Goal: Task Accomplishment & Management: Complete application form

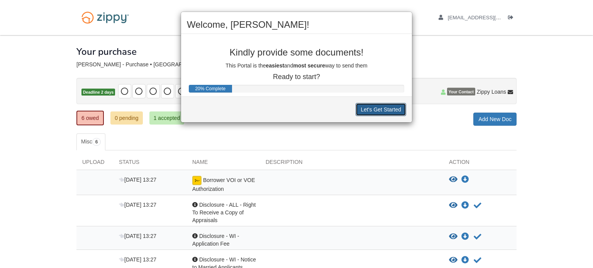
click at [380, 110] on button "Let's Get Started" at bounding box center [380, 109] width 51 height 13
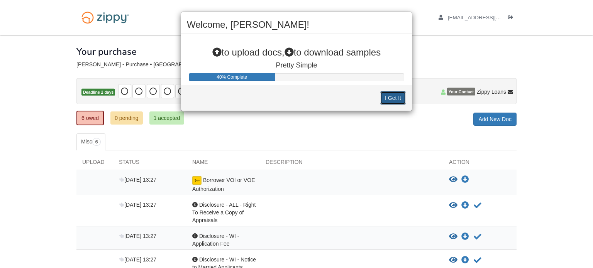
click at [390, 101] on button "I Get It" at bounding box center [393, 97] width 26 height 13
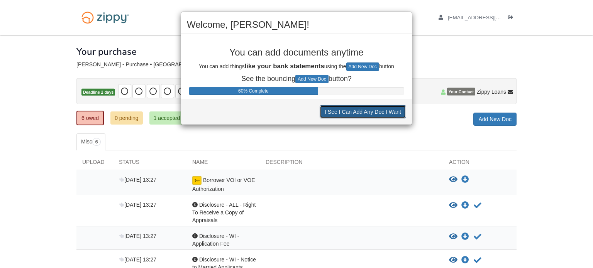
click at [382, 113] on button "I See I Can Add Any Doc I Want" at bounding box center [362, 111] width 86 height 13
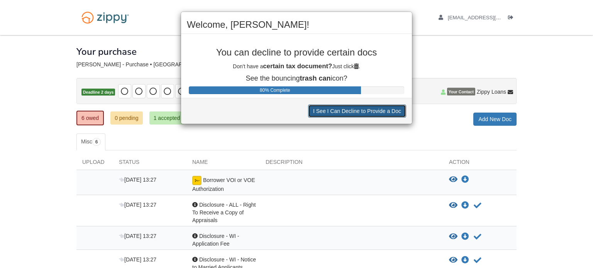
click at [382, 112] on button "I See I Can Decline to Provide a Doc" at bounding box center [357, 111] width 98 height 13
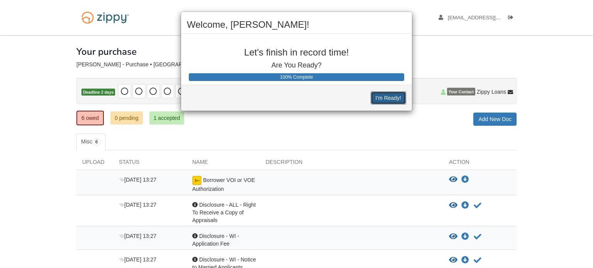
click at [384, 100] on button "I'm Ready!" at bounding box center [387, 97] width 35 height 13
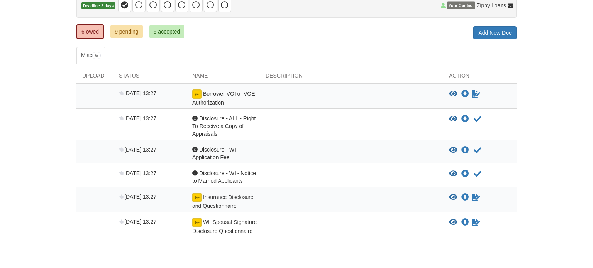
scroll to position [86, 0]
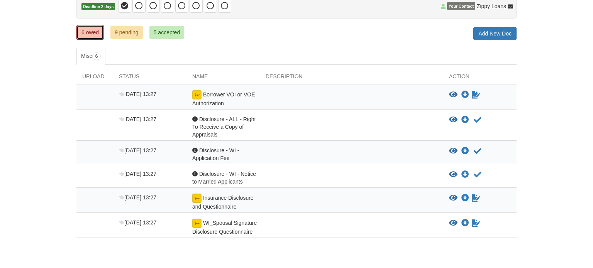
click at [86, 32] on link "6 owed" at bounding box center [89, 32] width 27 height 15
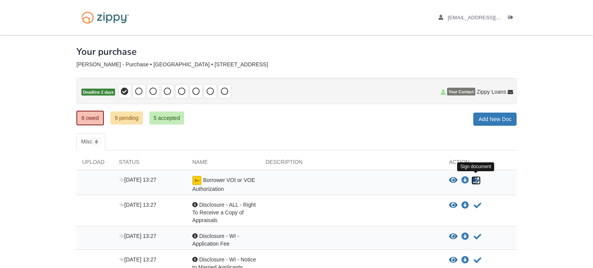
click at [476, 177] on icon "Sign Form" at bounding box center [475, 181] width 8 height 8
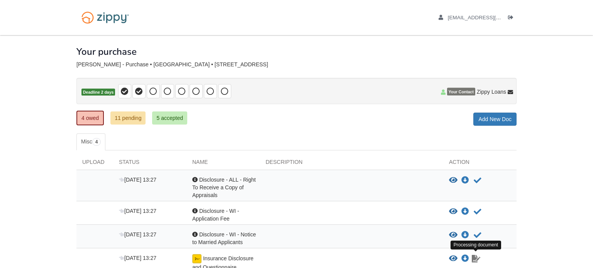
click at [475, 255] on icon "Waiting for your co-borrower to e-sign" at bounding box center [475, 259] width 8 height 8
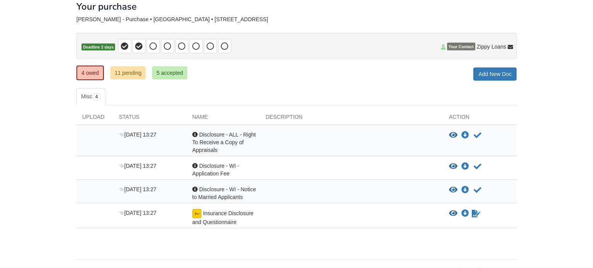
scroll to position [50, 0]
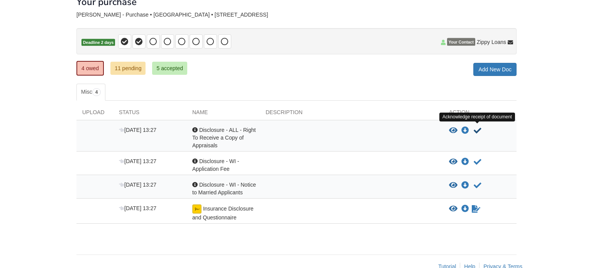
click at [478, 129] on icon "Acknowledge receipt of document" at bounding box center [477, 131] width 8 height 8
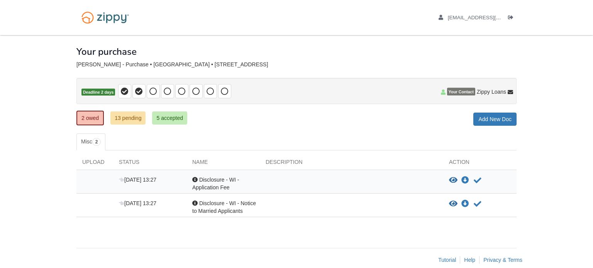
click at [215, 177] on span "Disclosure - WI - Application Fee" at bounding box center [215, 184] width 47 height 14
click at [476, 181] on icon "Acknowledge receipt of document" at bounding box center [477, 181] width 8 height 8
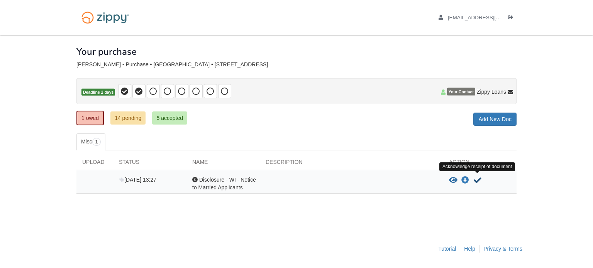
click at [476, 179] on icon "Acknowledge receipt of document" at bounding box center [477, 181] width 8 height 8
